Goal: Information Seeking & Learning: Find specific page/section

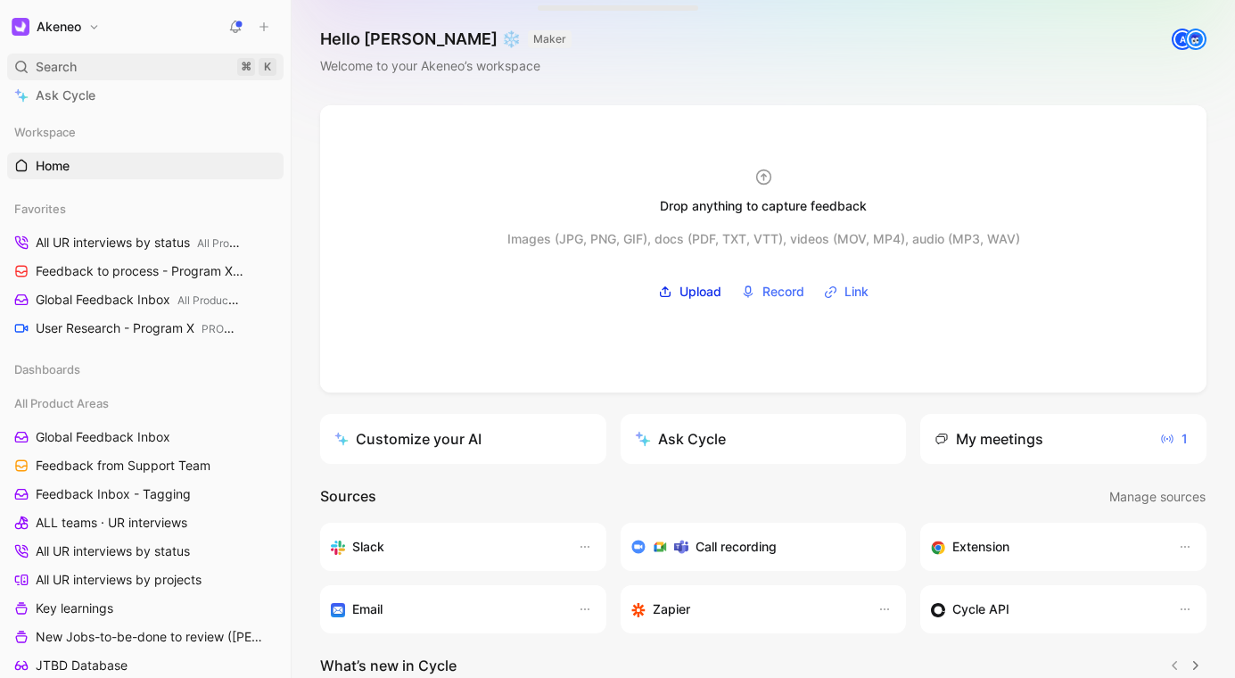
click at [109, 65] on div "Search ⌘ K" at bounding box center [145, 67] width 276 height 27
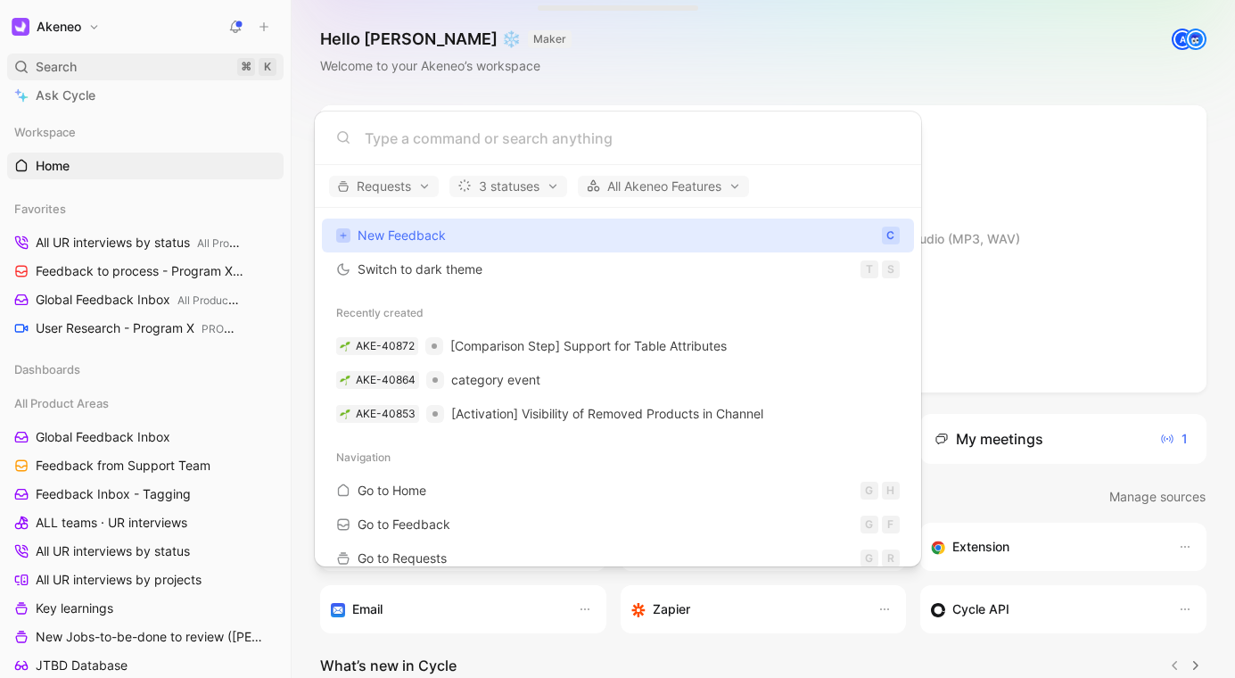
type input "p"
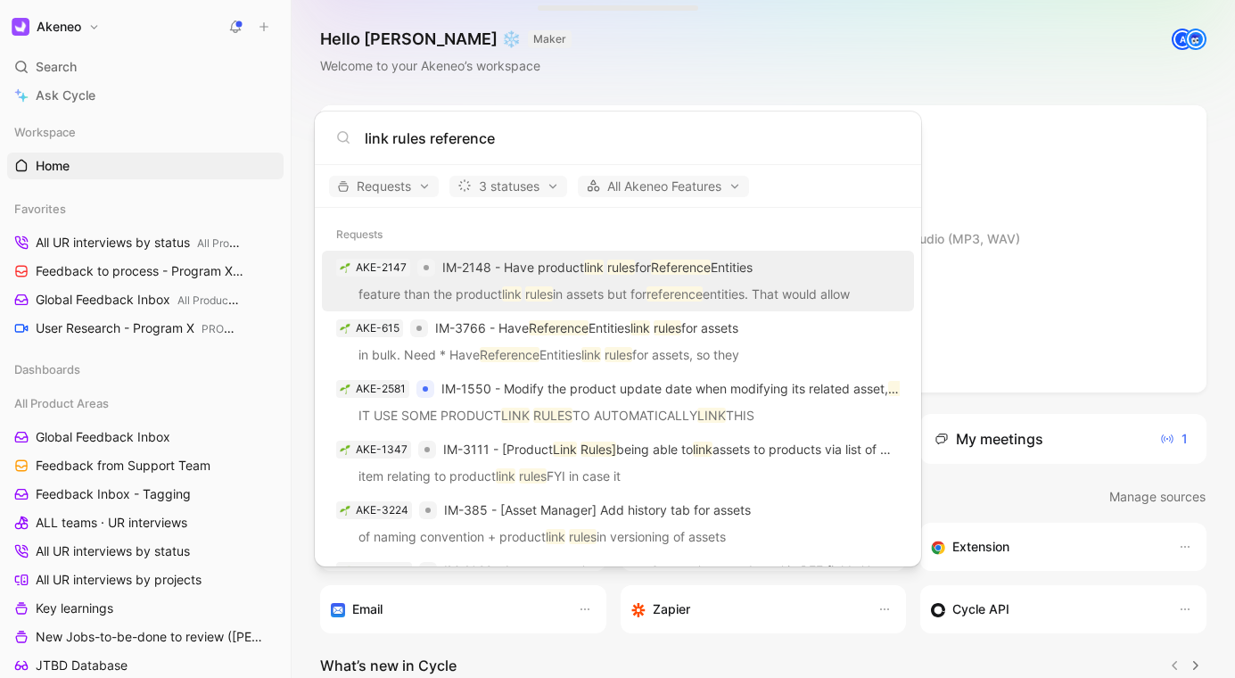
type input "link rules reference"
click at [732, 278] on div "AKE-2147 IM-2148 - Have product link rules for Reference Entities" at bounding box center [618, 268] width 582 height 32
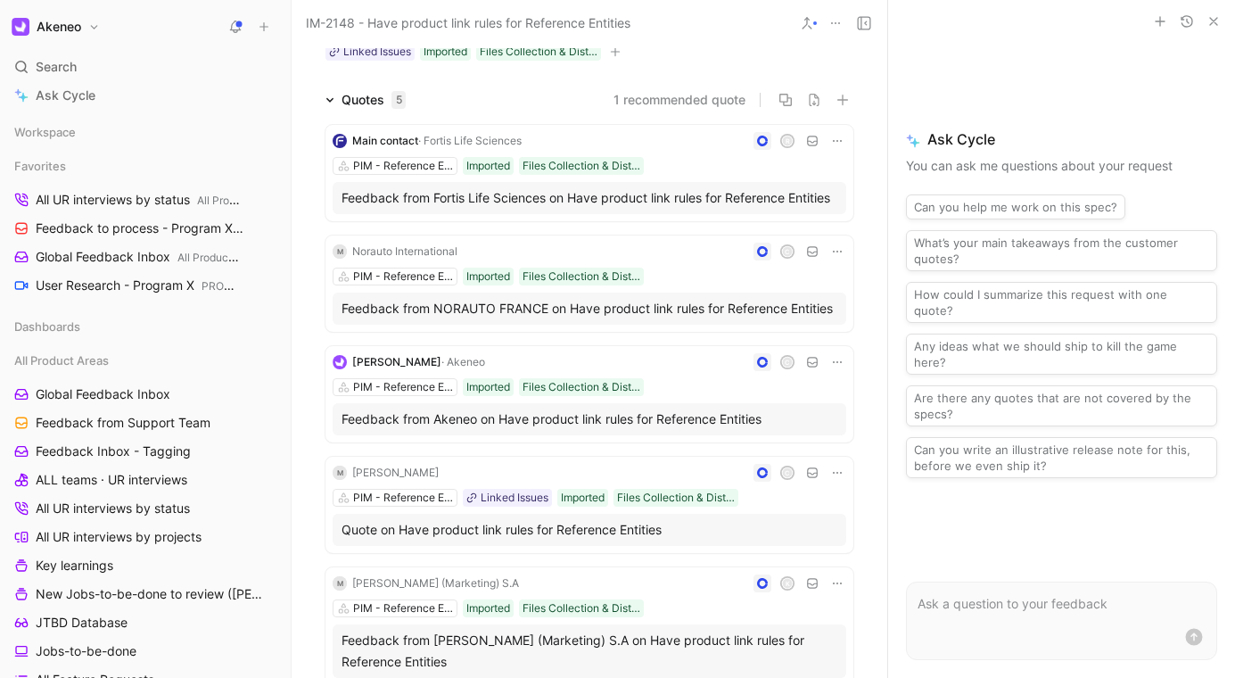
scroll to position [144, 0]
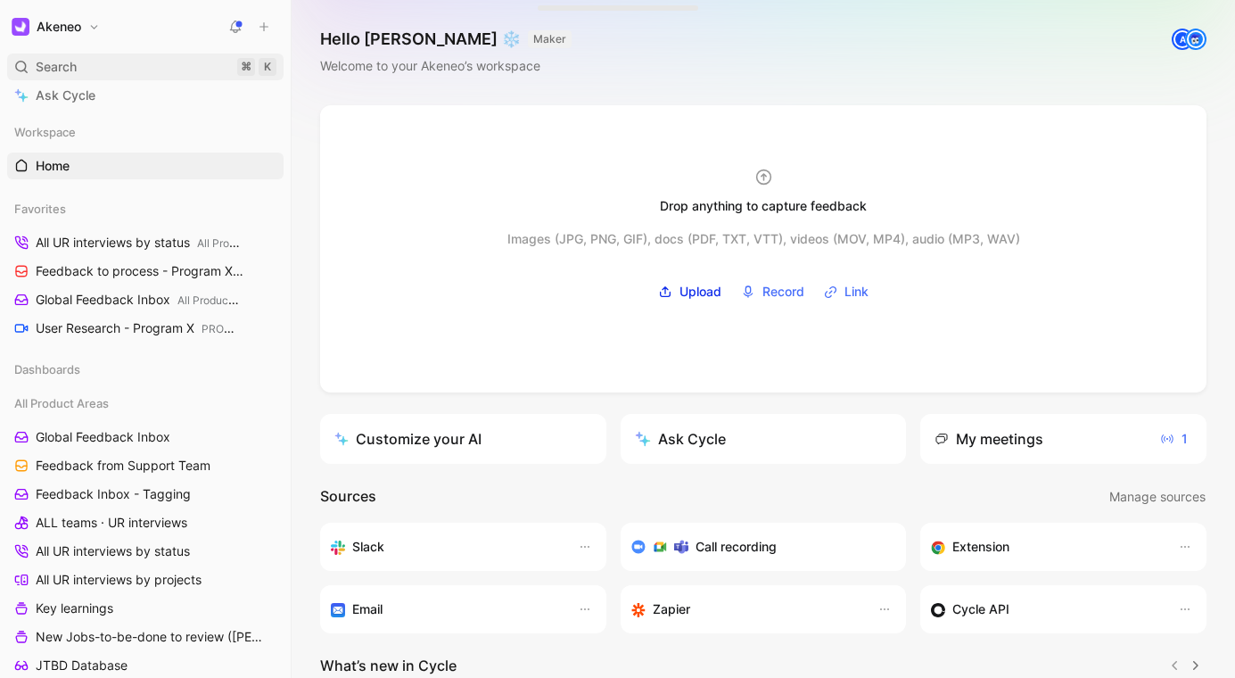
click at [163, 65] on div "Search ⌘ K" at bounding box center [145, 67] width 276 height 27
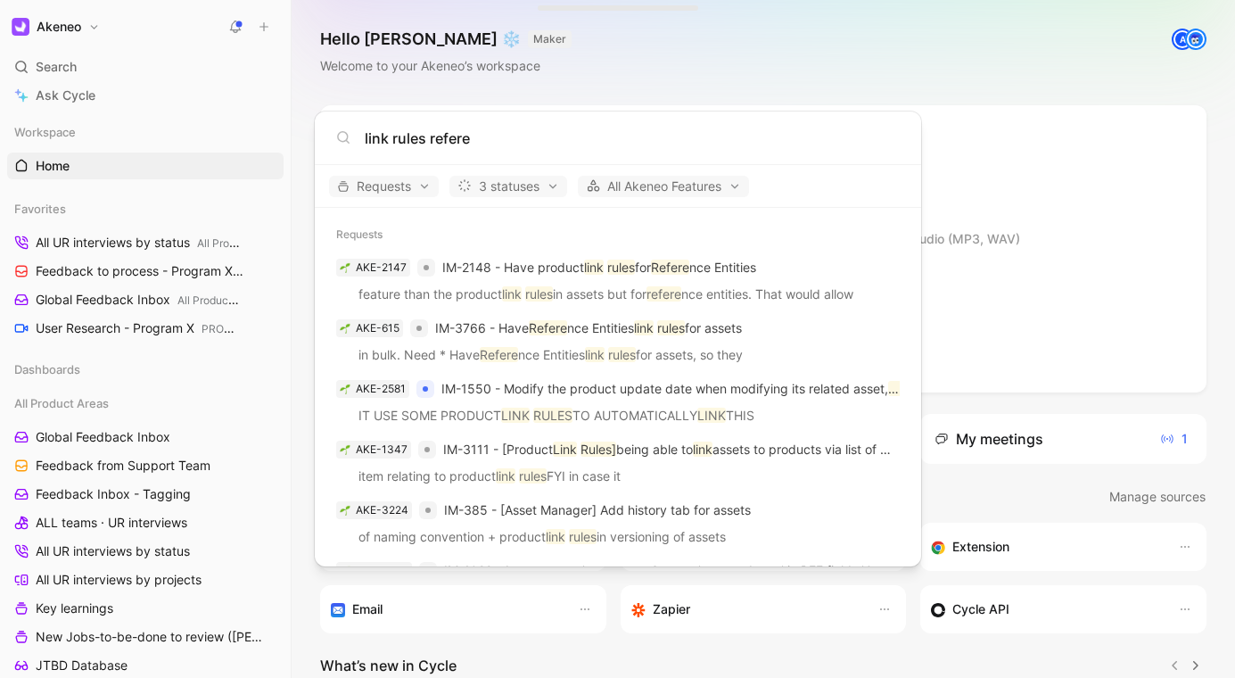
type input "link rules refere"
